Goal: Answer question/provide support: Share knowledge or assist other users

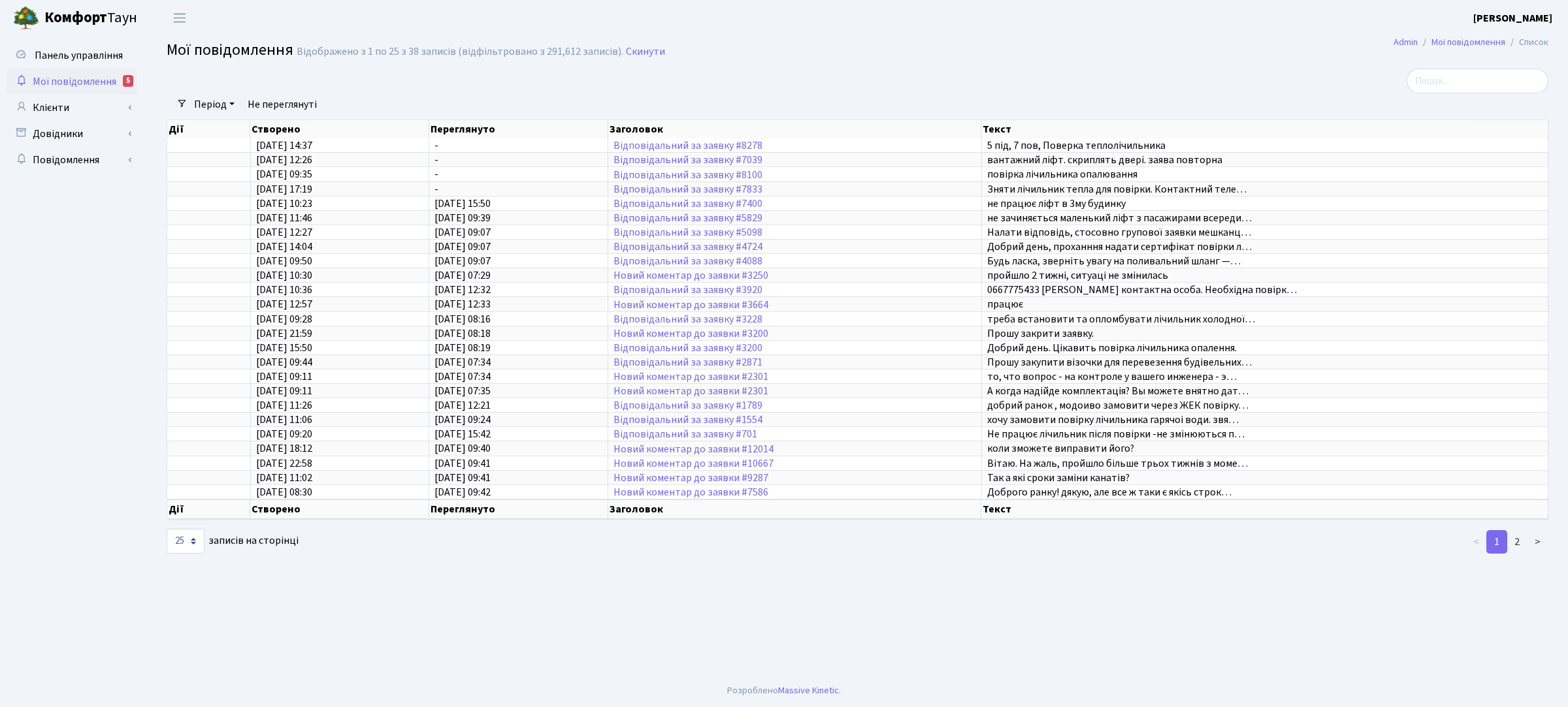
select select "25"
click at [59, 103] on link "Клієнти" at bounding box center [72, 108] width 131 height 26
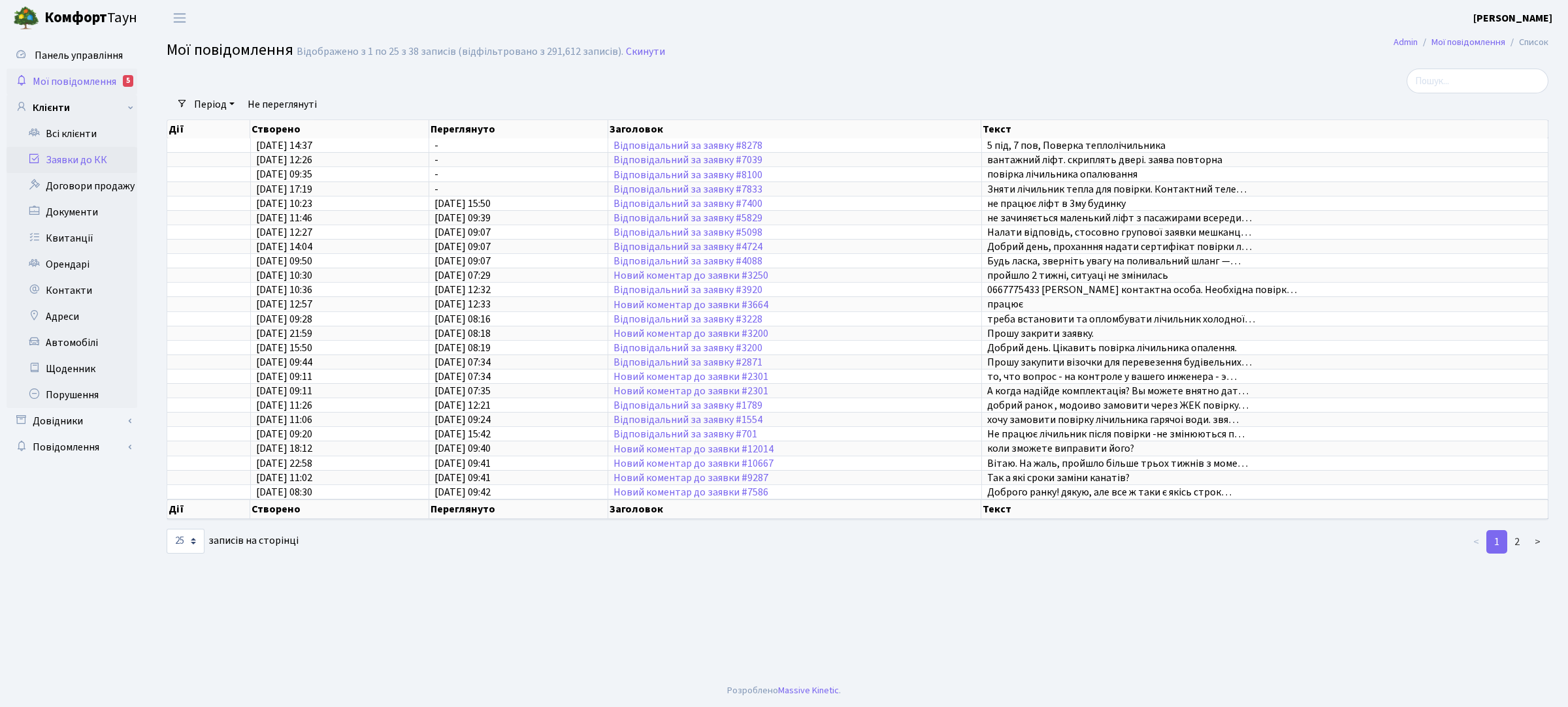
click at [97, 160] on link "Заявки до КК" at bounding box center [72, 160] width 131 height 26
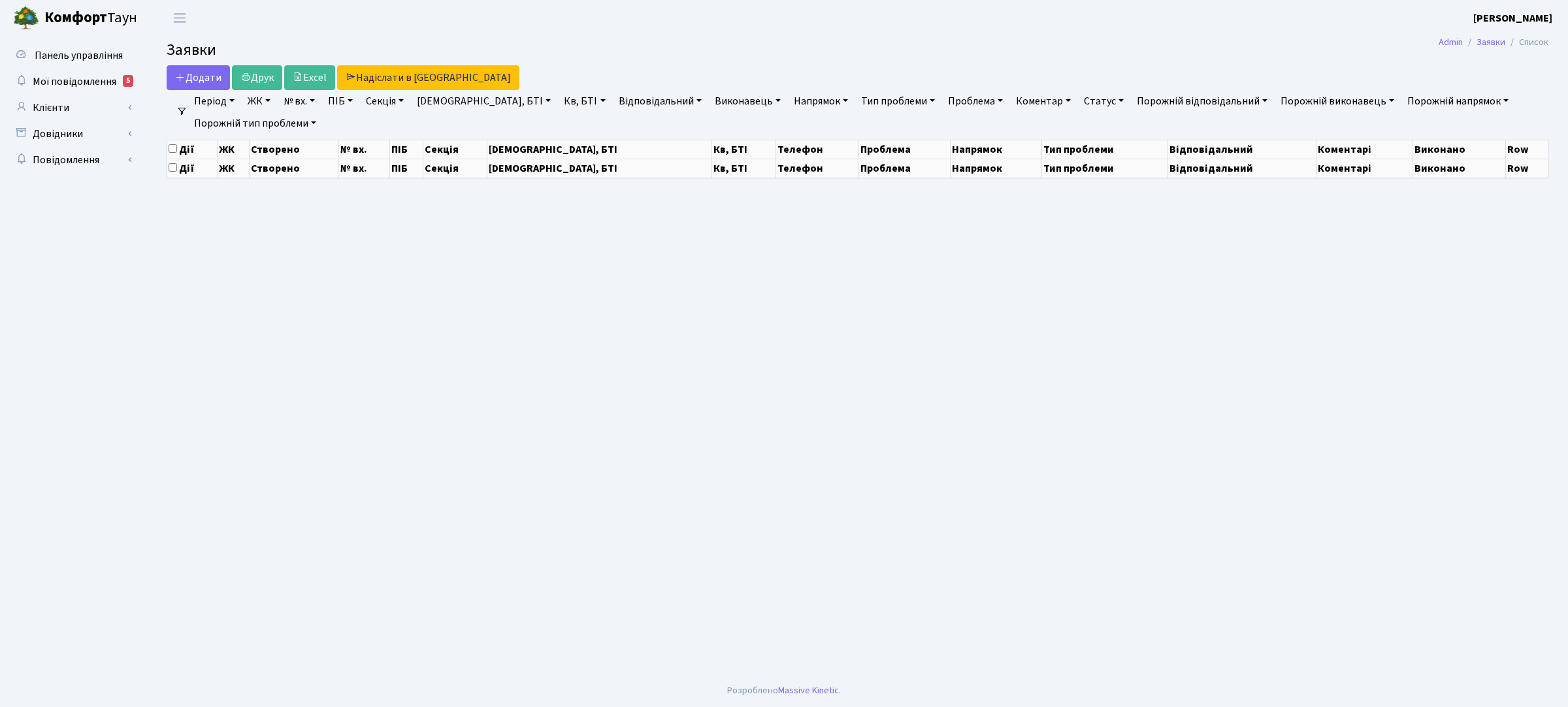
select select "25"
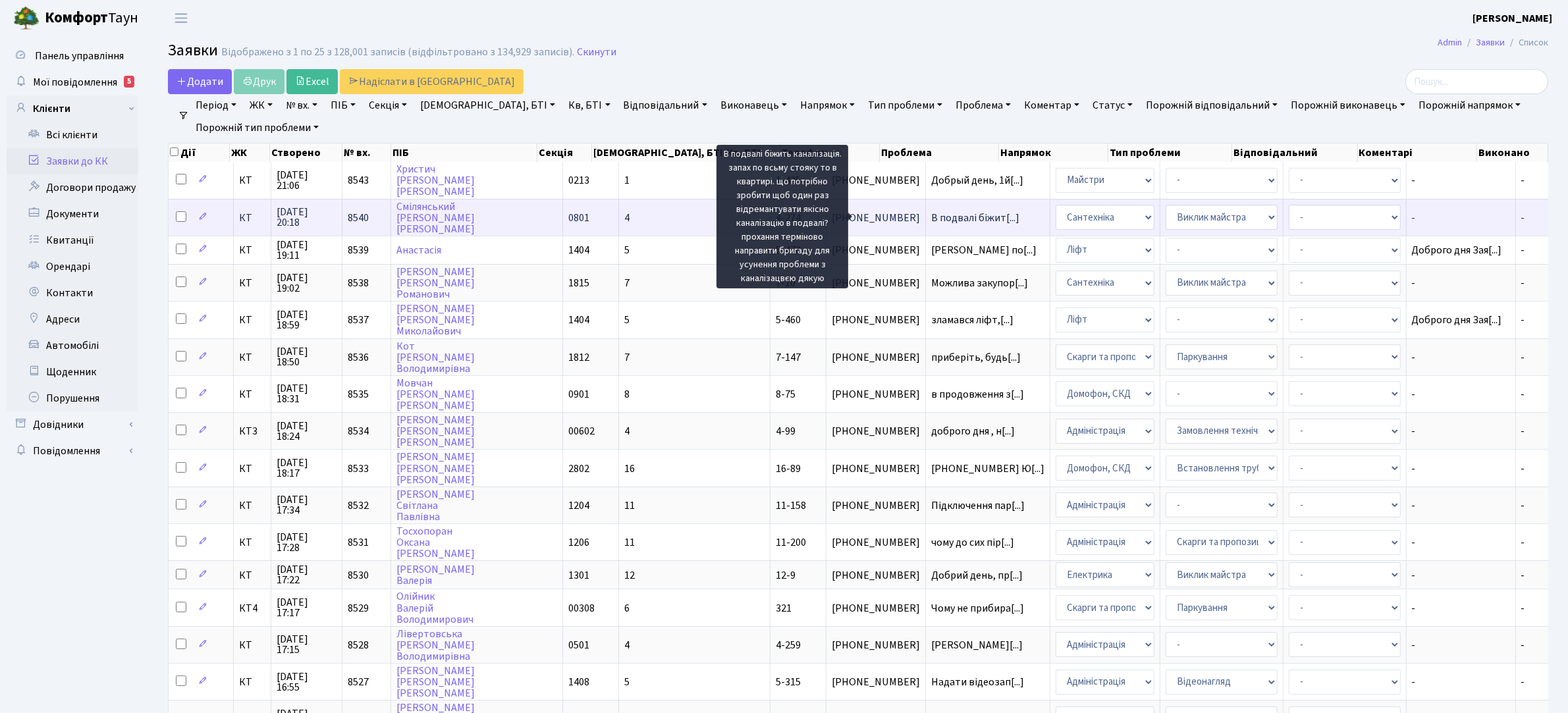
click at [931, 219] on span "В подвалі біжит[...]" at bounding box center [975, 217] width 89 height 15
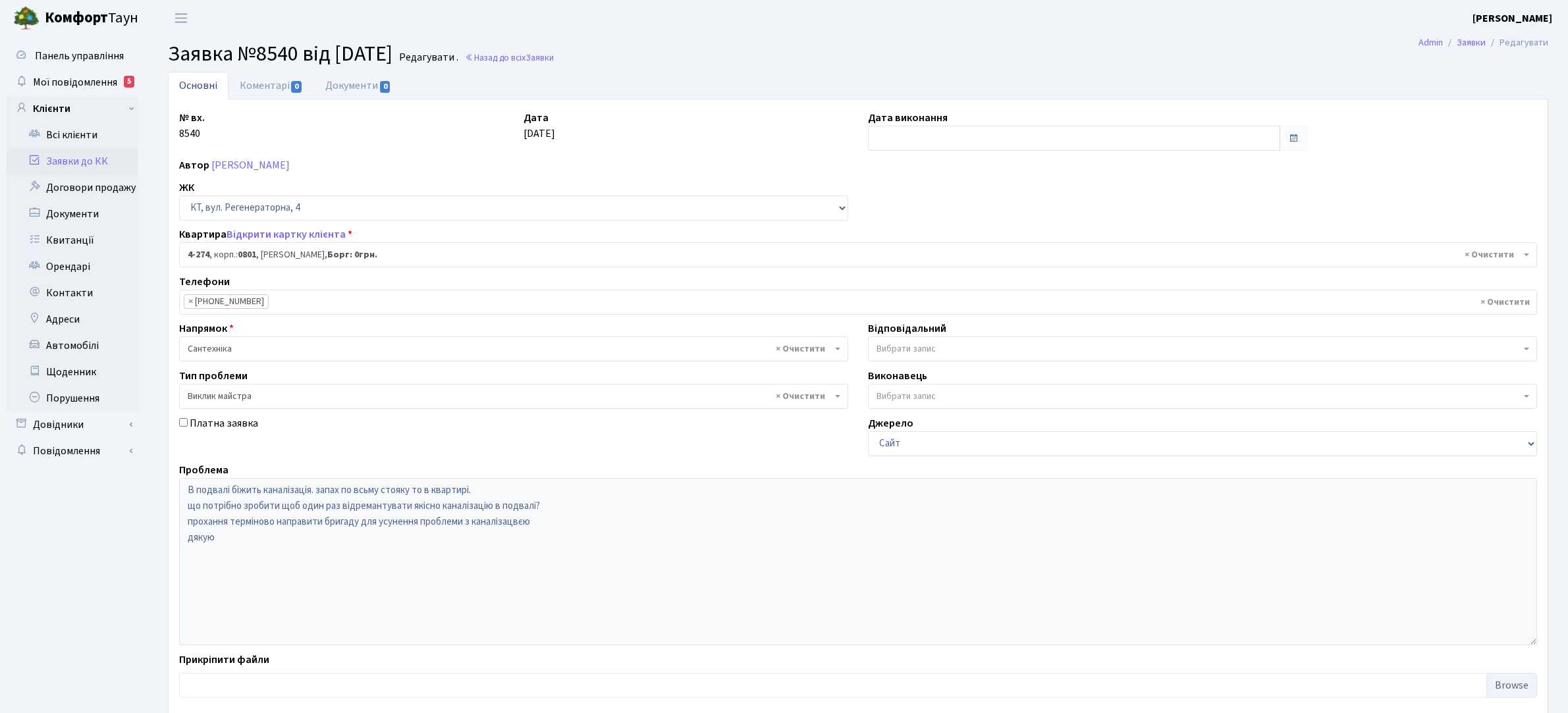
select select "1733"
select select "29"
click at [283, 83] on link "Коментарі 0" at bounding box center [272, 85] width 86 height 27
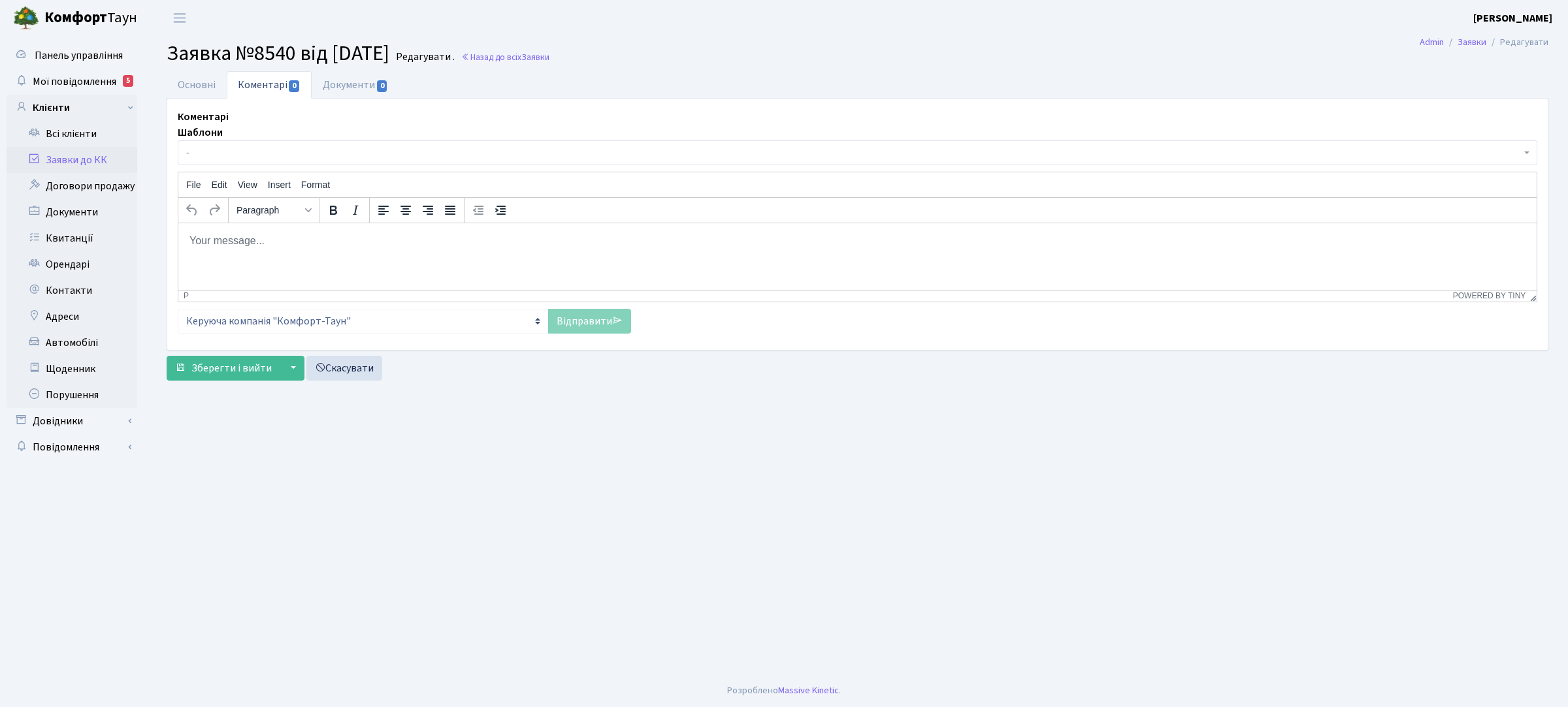
click at [282, 237] on p "Rich Text Area. Press ALT-0 for help." at bounding box center [857, 240] width 1337 height 15
click at [583, 324] on link "Відправити" at bounding box center [589, 321] width 83 height 25
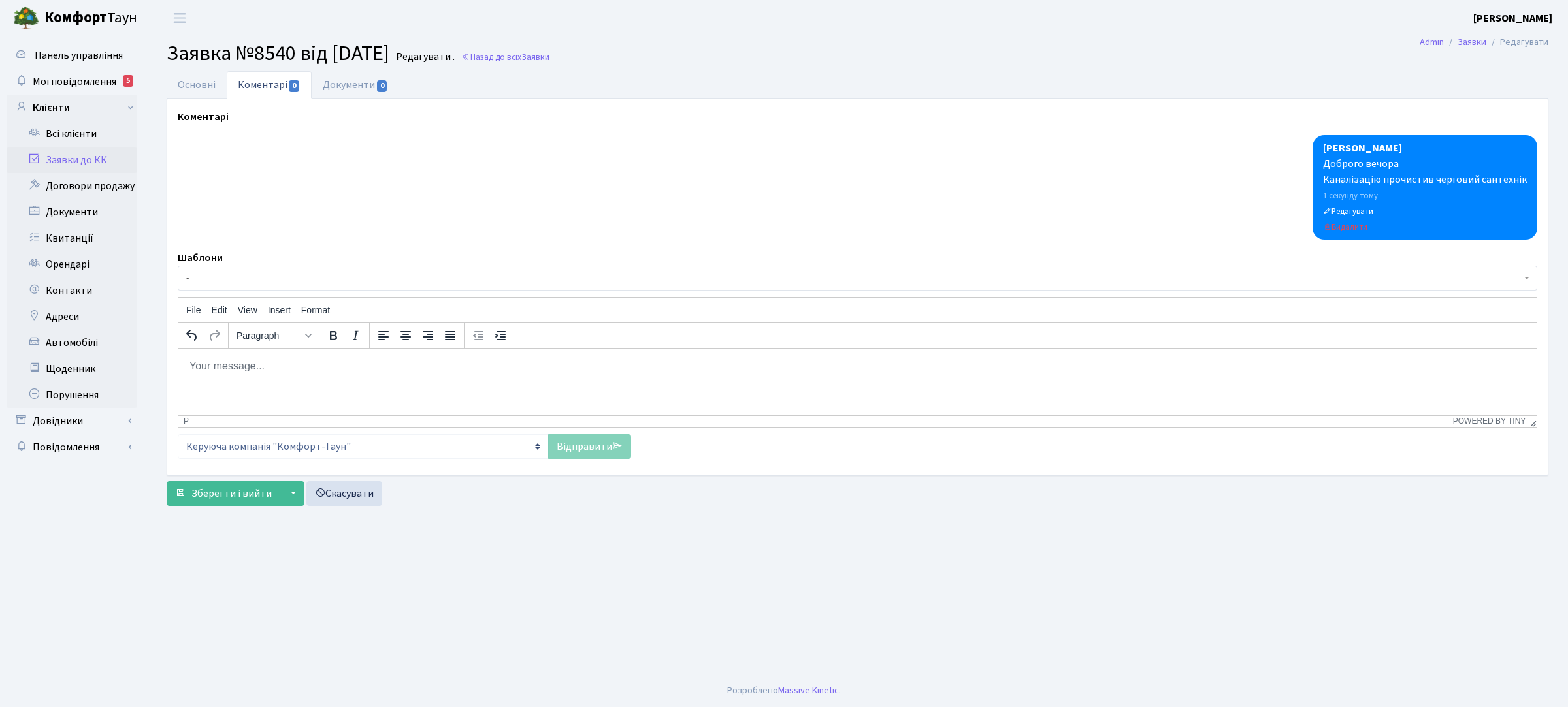
click at [84, 160] on link "Заявки до КК" at bounding box center [72, 160] width 131 height 26
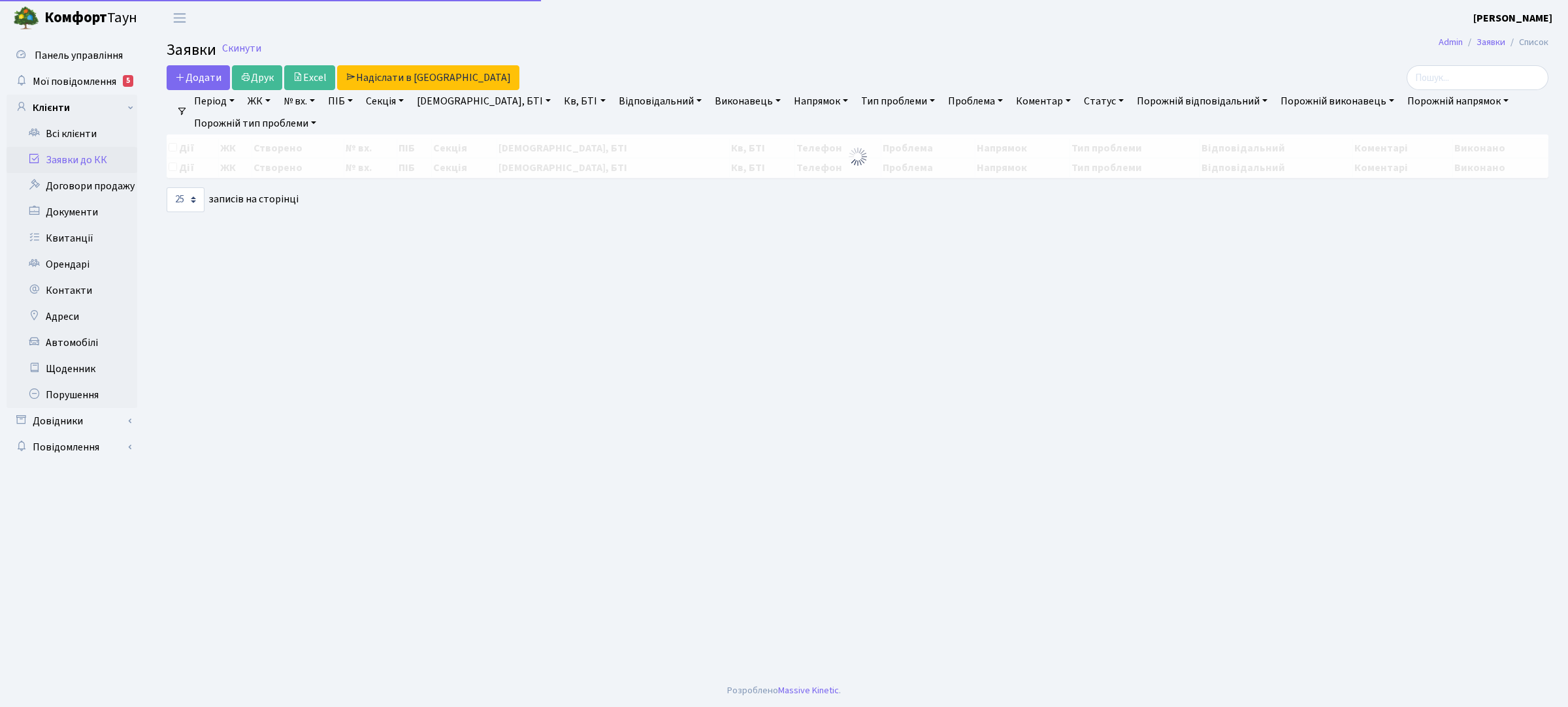
select select "25"
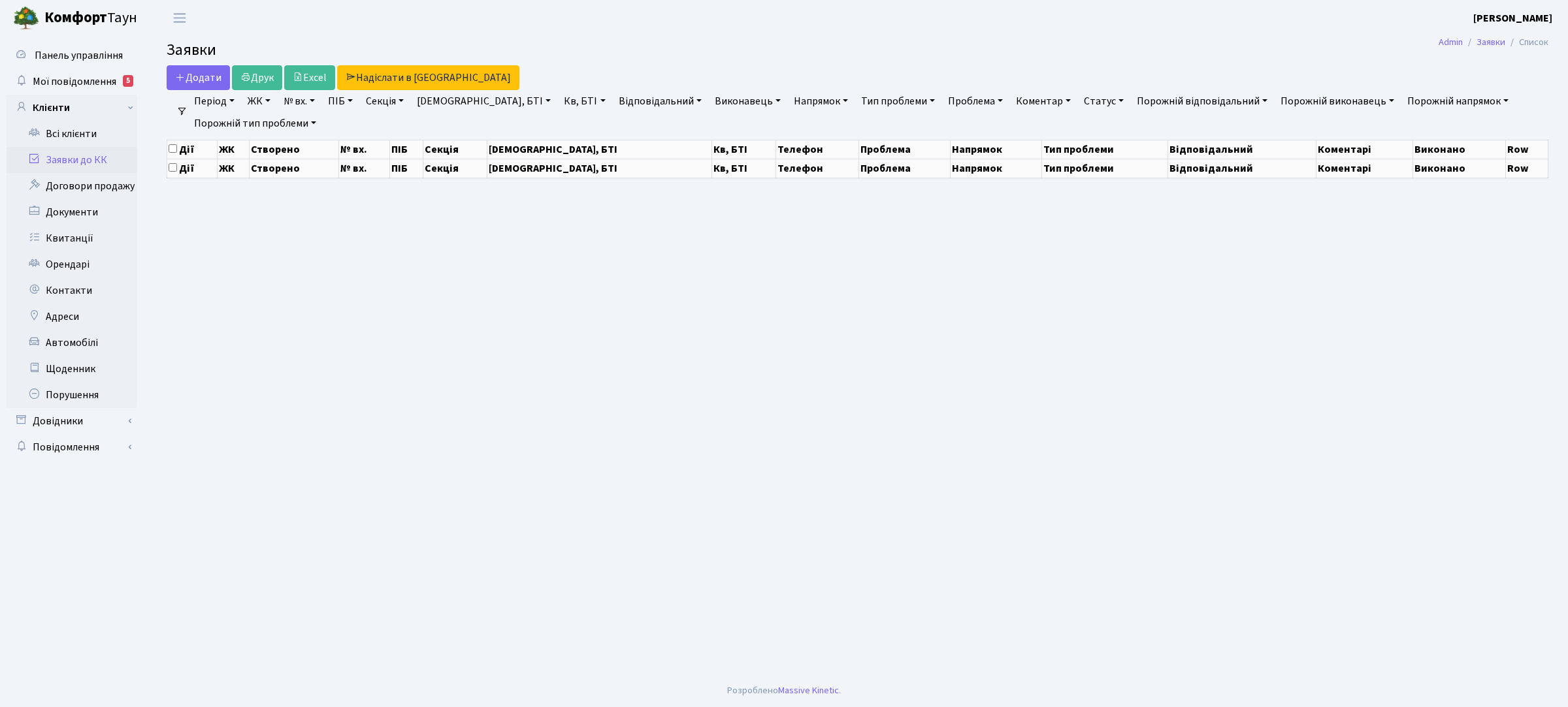
select select "25"
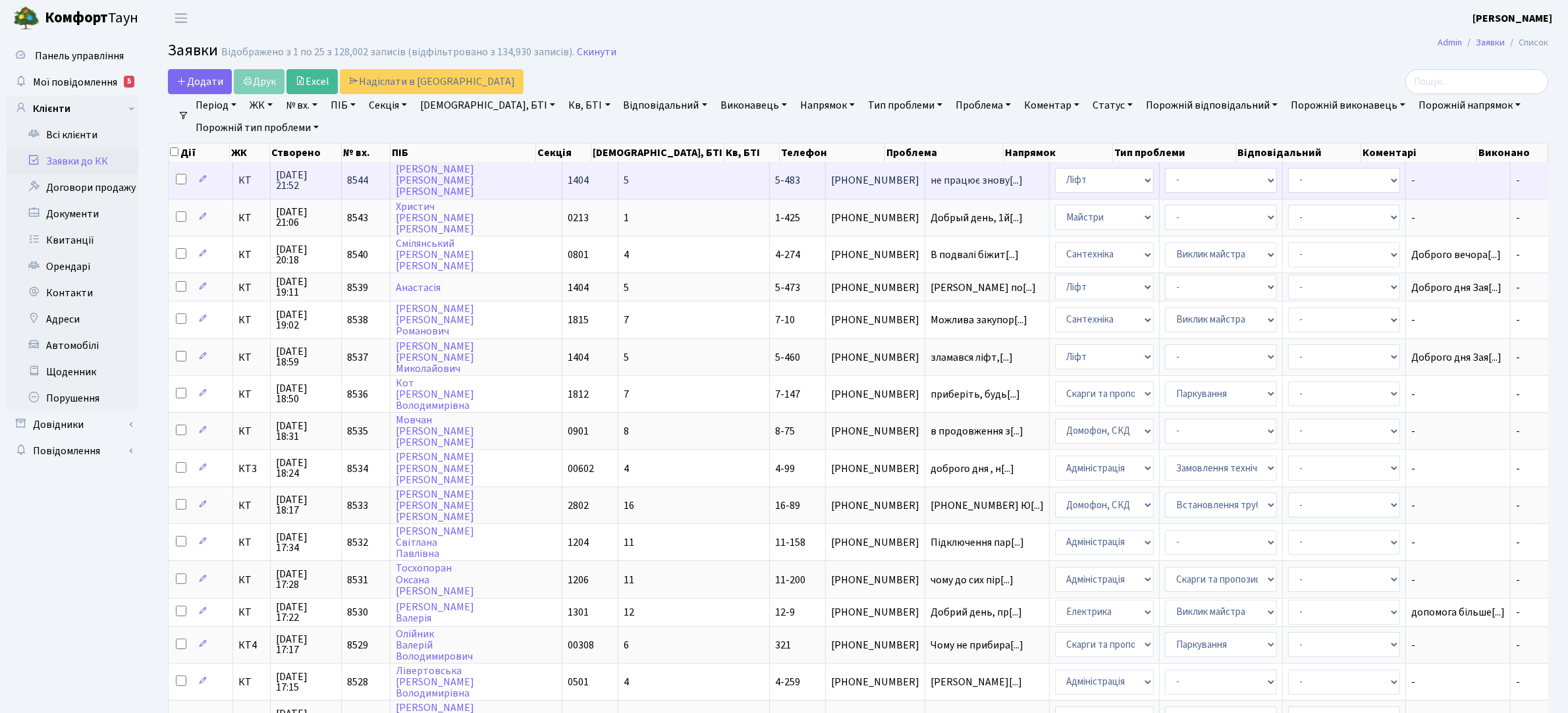
click at [770, 175] on td "5-483" at bounding box center [798, 180] width 56 height 36
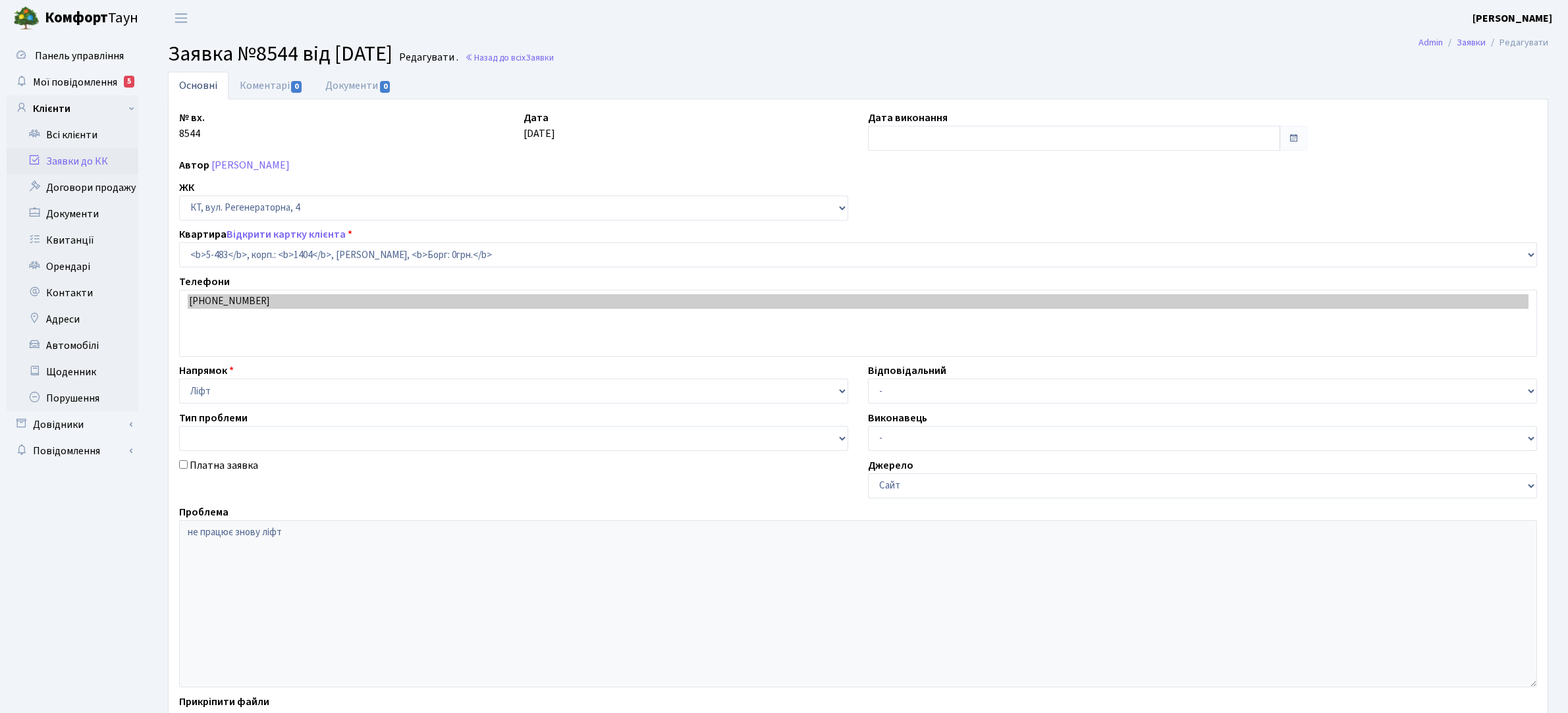
select select "2091"
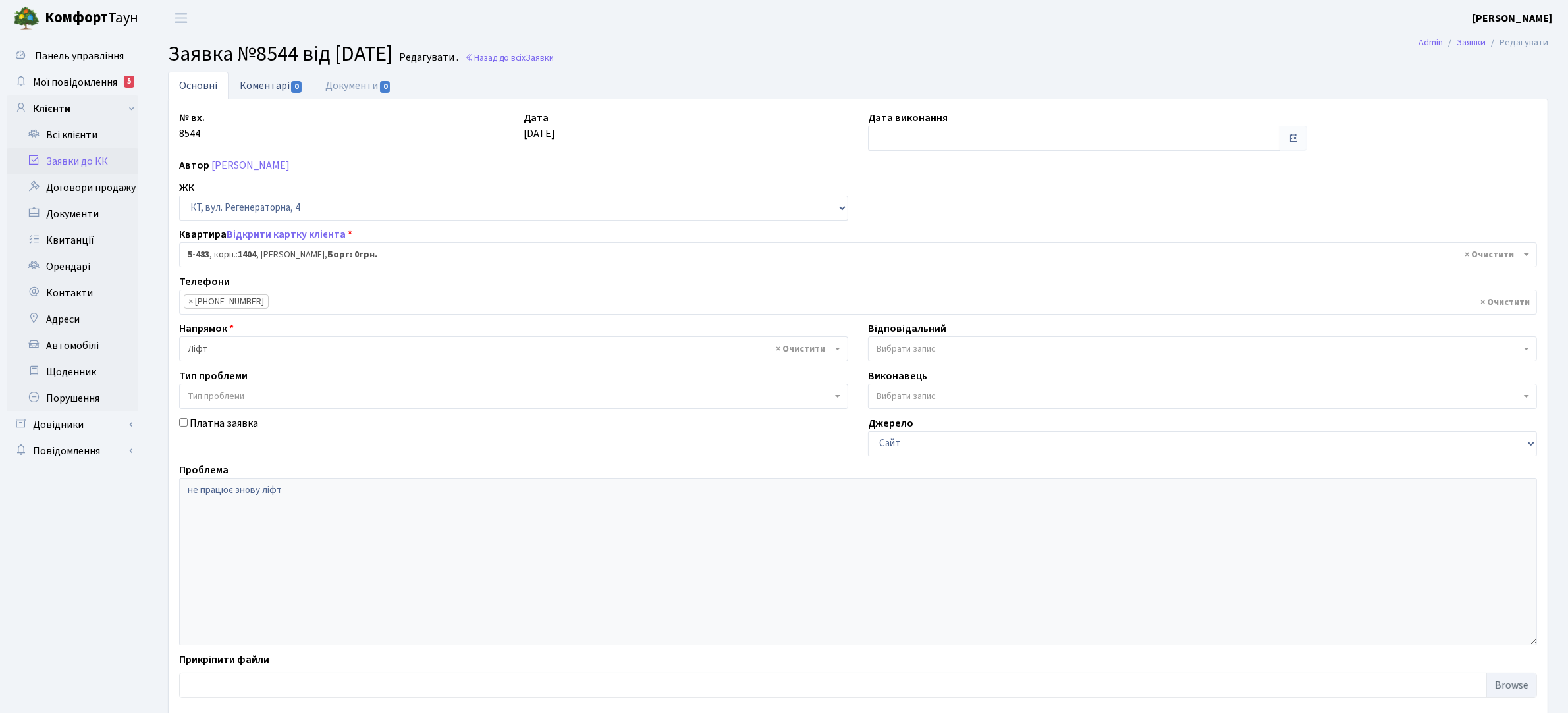
click at [265, 89] on link "Коментарі 0" at bounding box center [272, 85] width 86 height 27
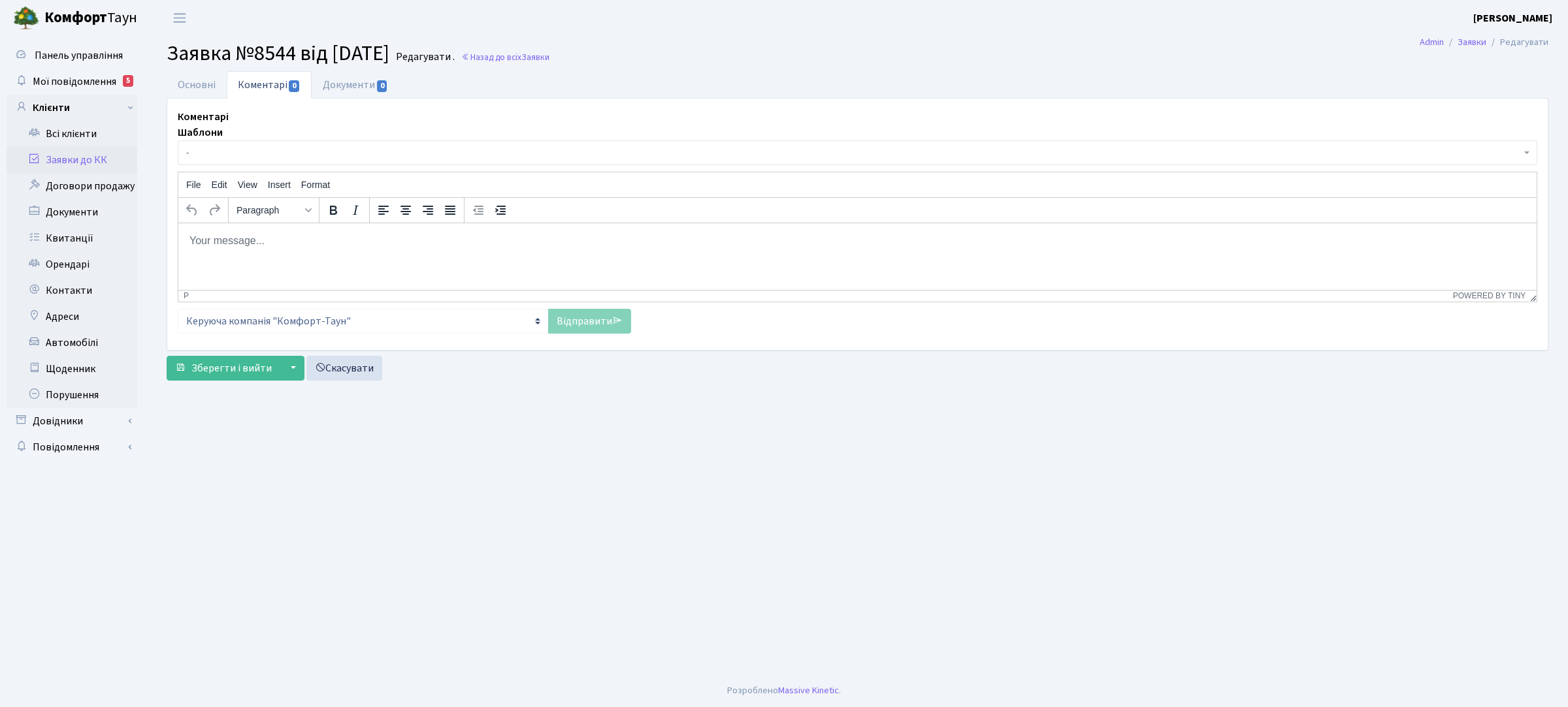
click at [320, 230] on html at bounding box center [857, 240] width 1358 height 36
click at [580, 322] on link "Відправити" at bounding box center [589, 321] width 83 height 25
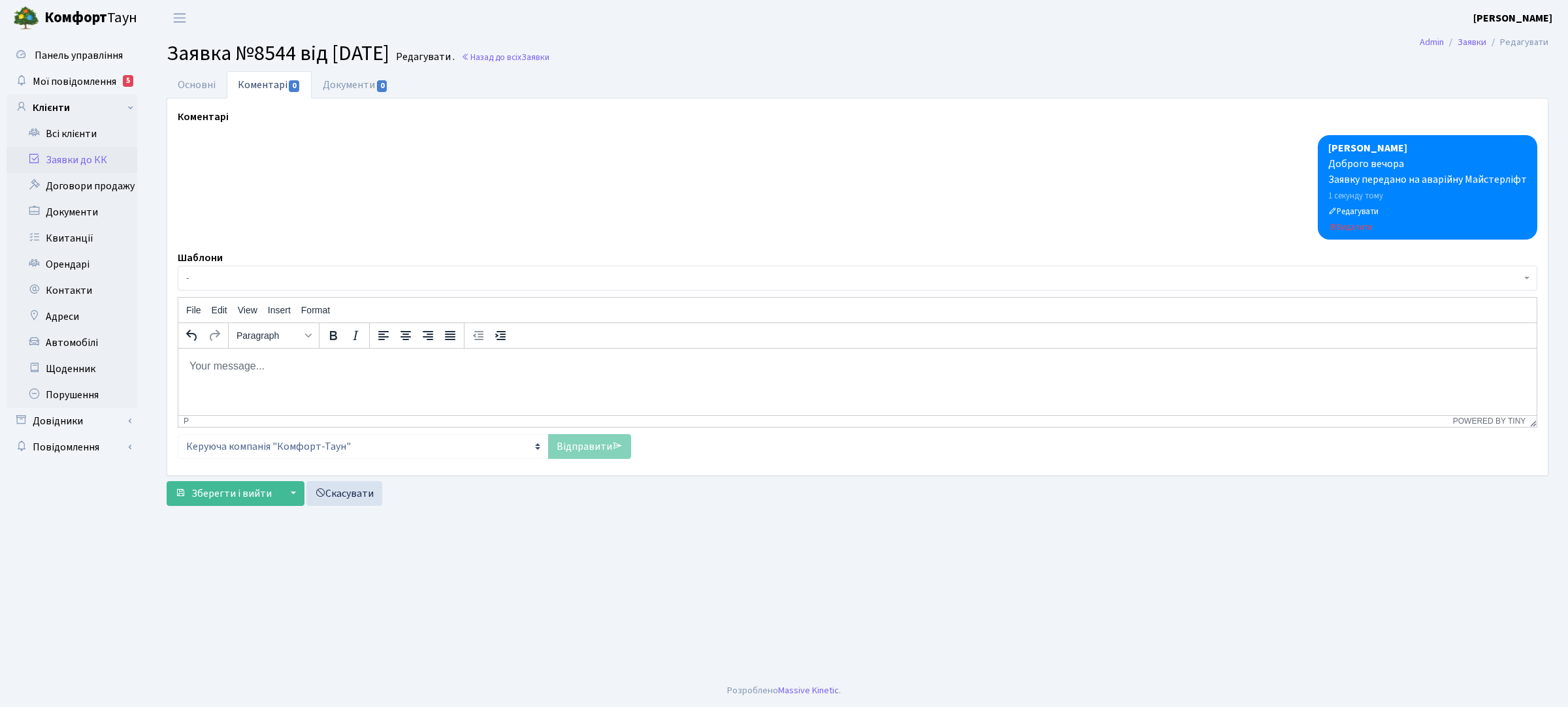
click at [93, 157] on link "Заявки до КК" at bounding box center [72, 160] width 131 height 26
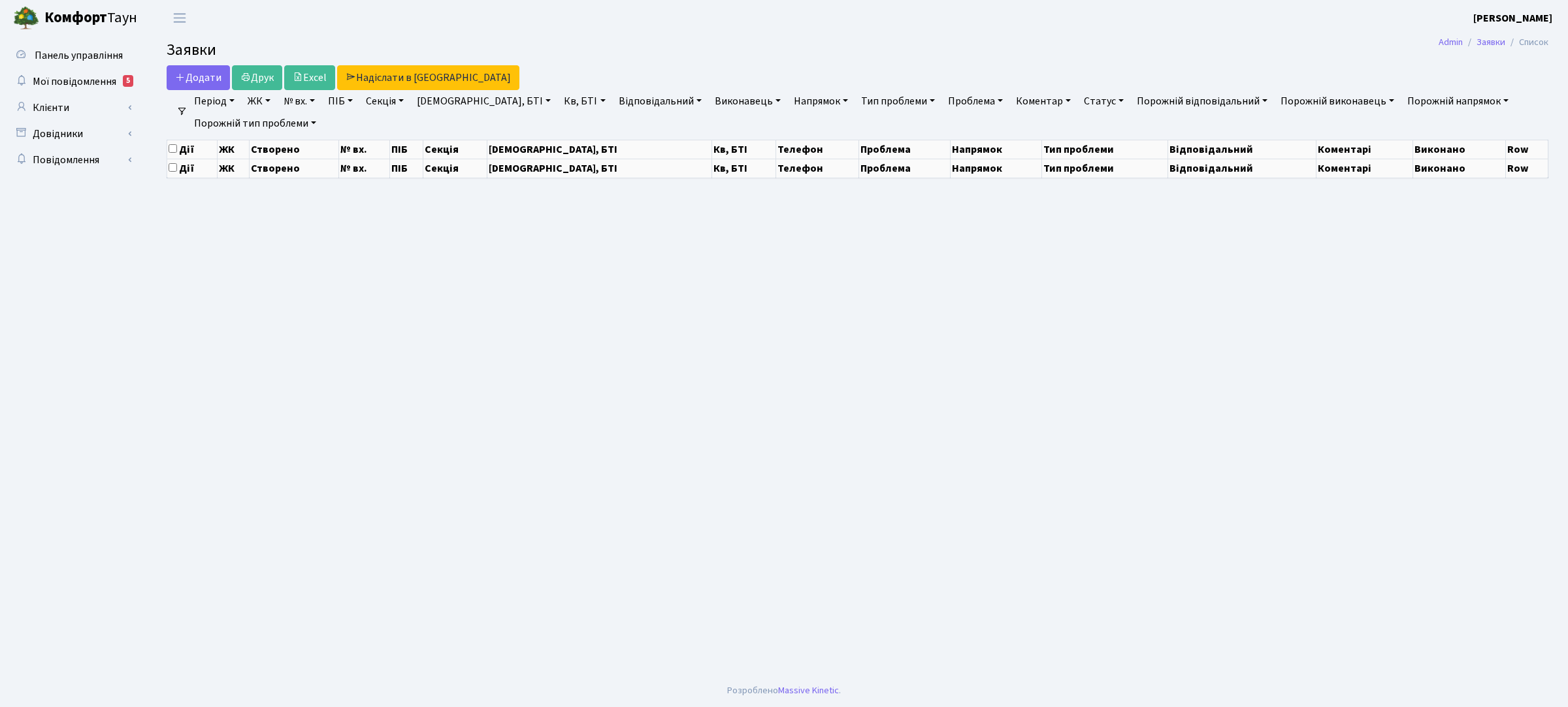
select select "25"
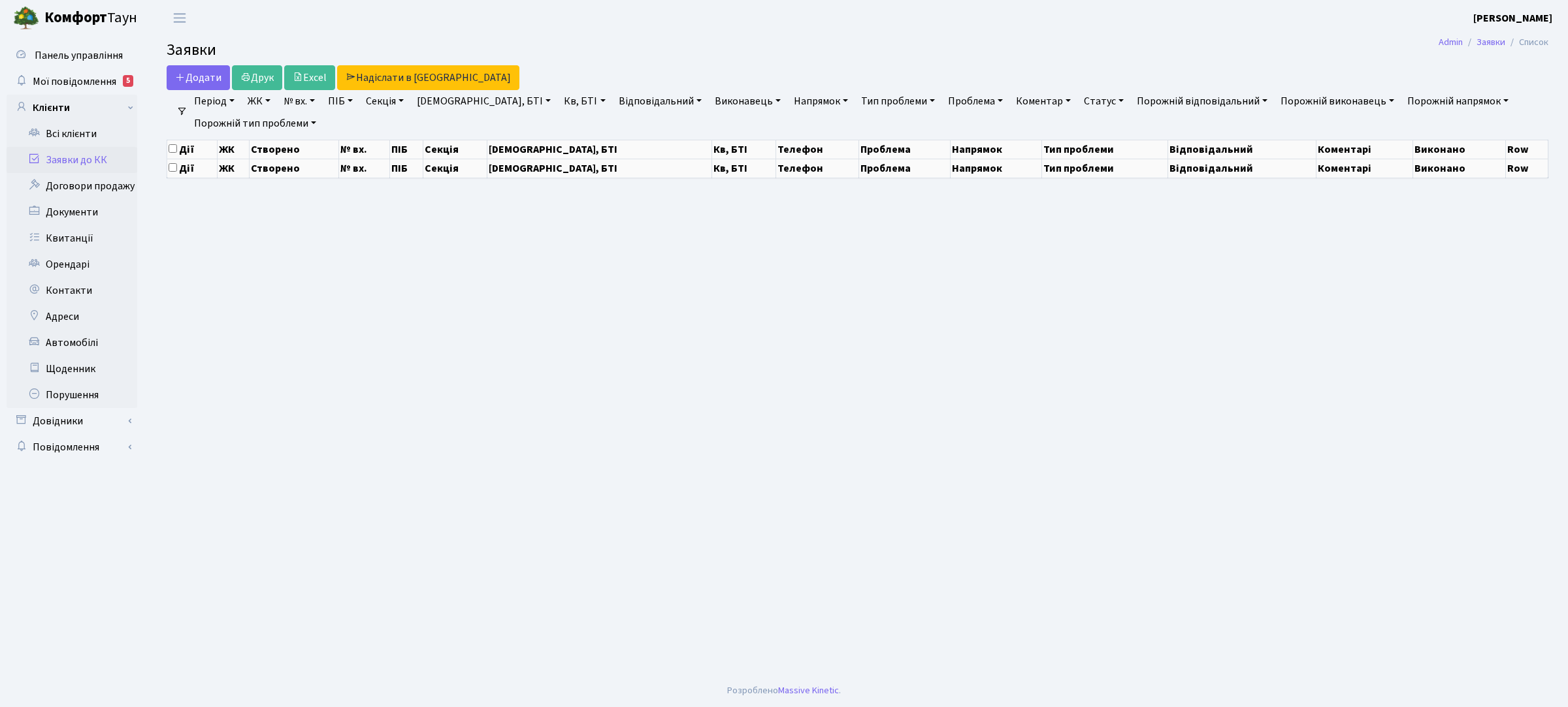
select select "25"
